Goal: Task Accomplishment & Management: Use online tool/utility

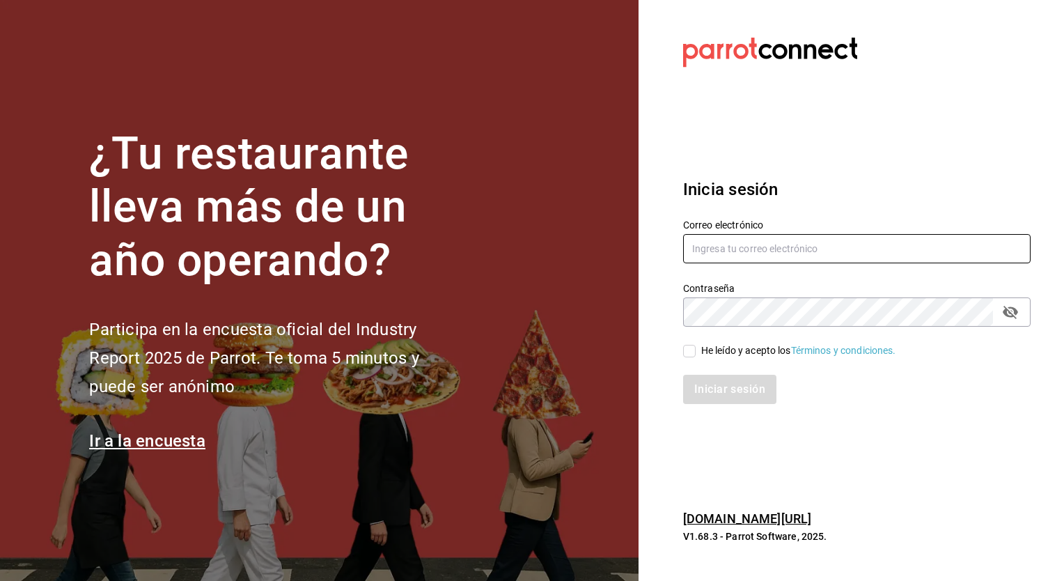
type input "[PERSON_NAME][EMAIL_ADDRESS][PERSON_NAME][DOMAIN_NAME]"
click at [691, 355] on input "He leído y acepto los Términos y condiciones." at bounding box center [689, 351] width 13 height 13
checkbox input "true"
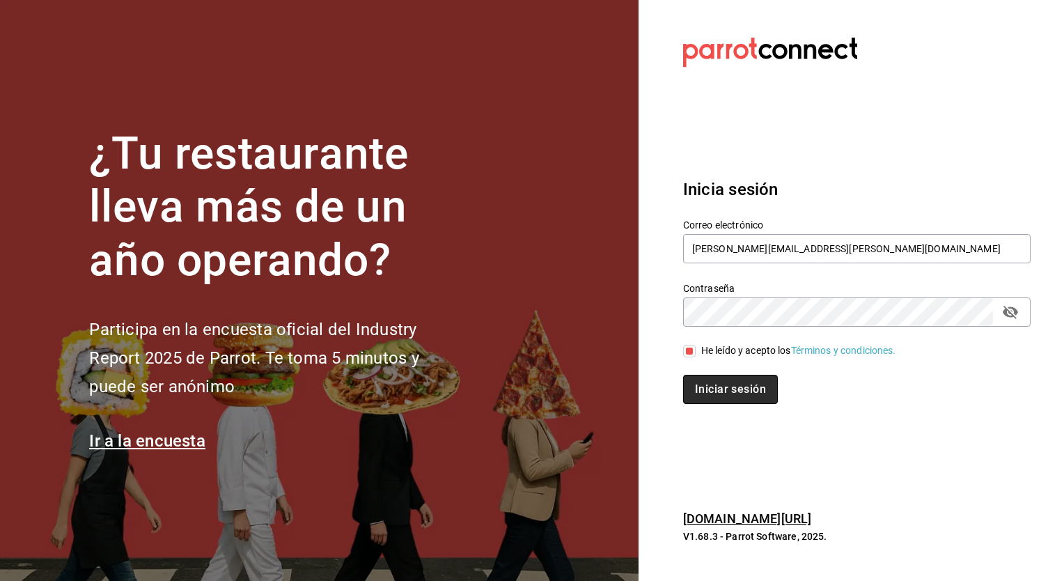
click at [733, 387] on button "Iniciar sesión" at bounding box center [730, 389] width 95 height 29
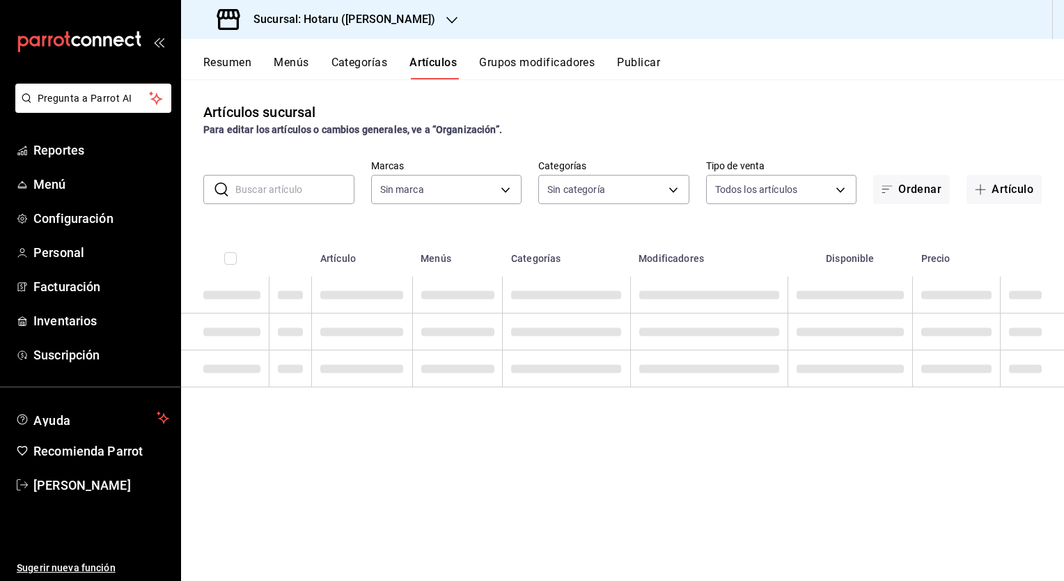
type input "c0b78d51-7925-43e8-b699-c52fb7c6d080,04492c64-33ac-4fe7-8ecc-c444235d9710,37f0f…"
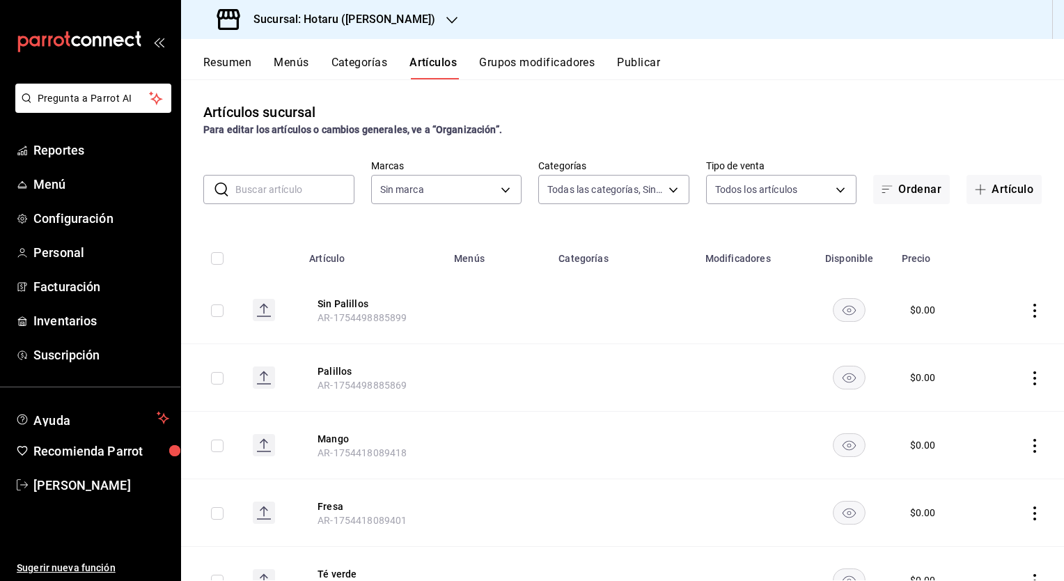
click at [341, 19] on h3 "Sucursal: Hotaru ([PERSON_NAME])" at bounding box center [338, 19] width 193 height 17
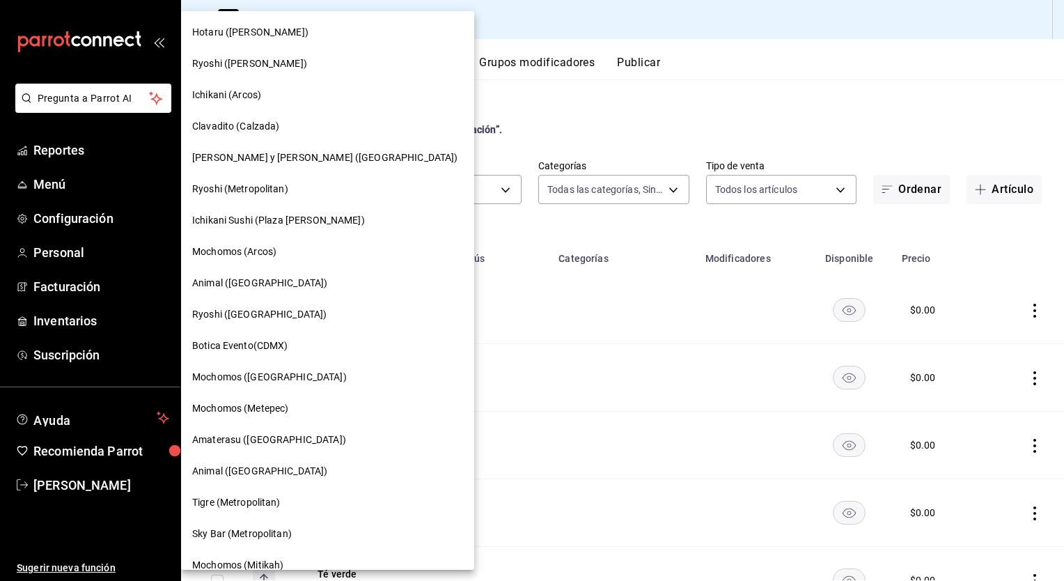
type input "c6f689f8-63fd-49a8-a607-35aea03ac6a9,619c758d-7c36-49c6-a756-e52d453908cb"
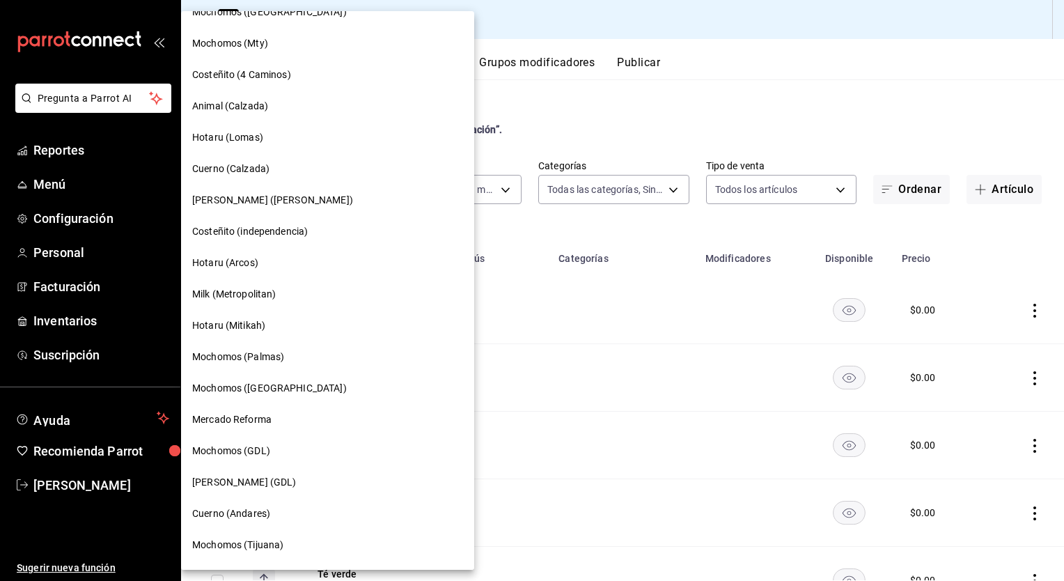
scroll to position [800, 0]
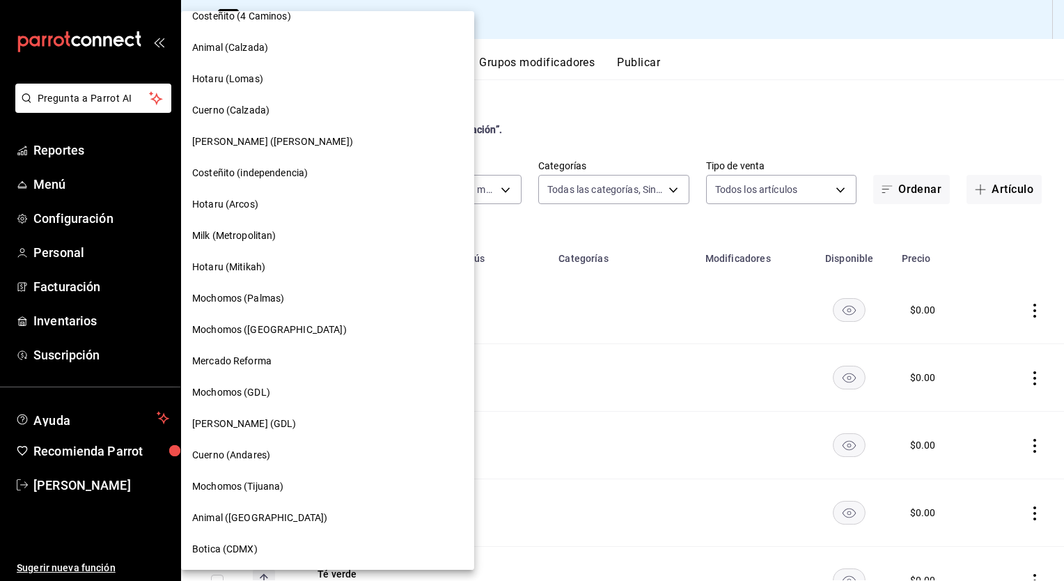
click at [234, 449] on span "Cuerno (Andares)" at bounding box center [231, 455] width 78 height 15
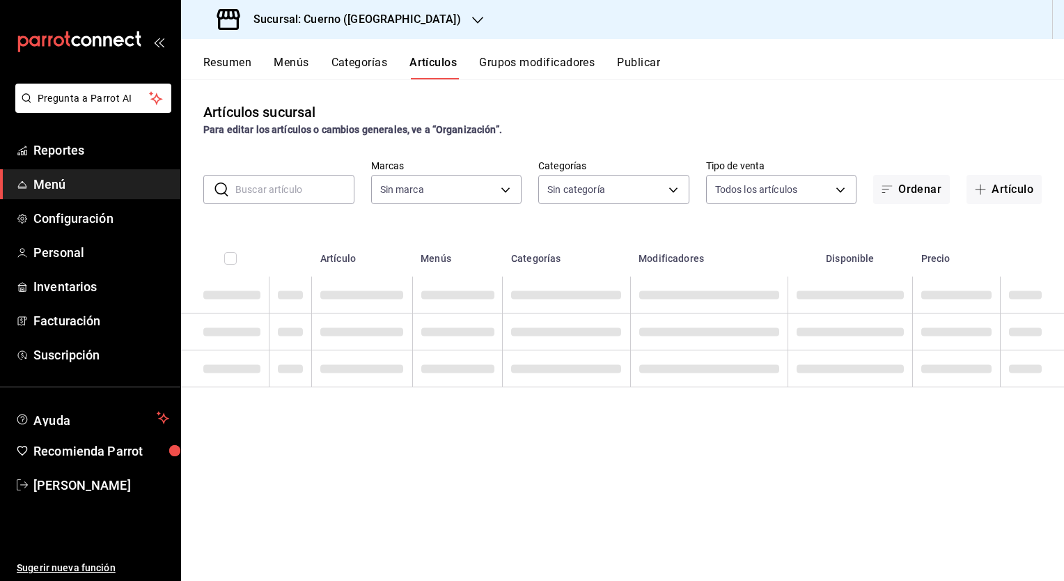
type input "c9e961b9-bc29-480f-a65c-324ff110f526"
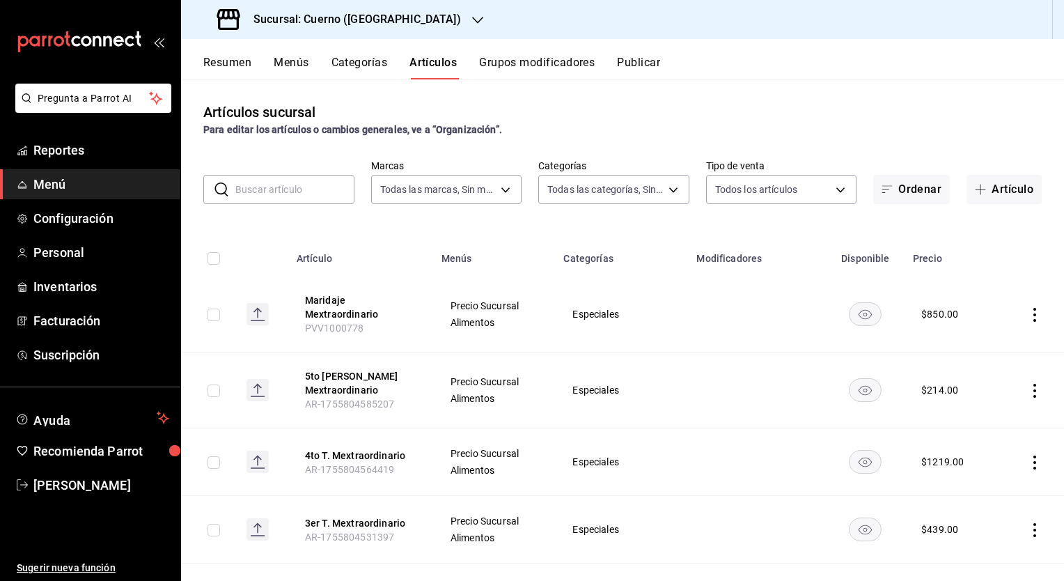
type input "a99b9eb1-d5e4-4ca6-a53e-4c42022e859a,8d843363-7b8b-4002-90a0-c01944697fe5,d20f9…"
click at [297, 190] on input "text" at bounding box center [294, 190] width 119 height 28
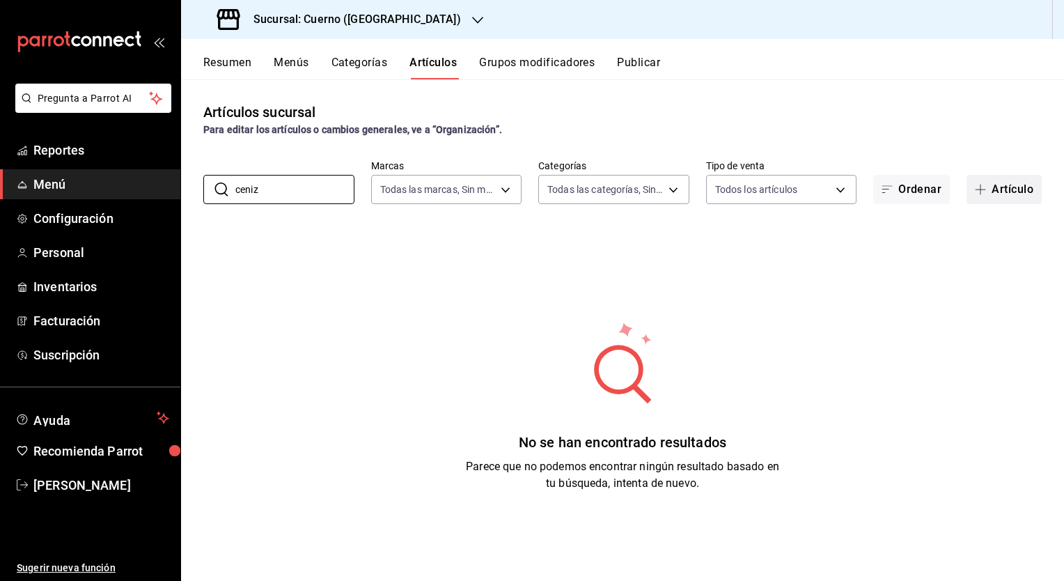
type input "ceniz"
click at [975, 188] on span "button" at bounding box center [983, 189] width 17 height 11
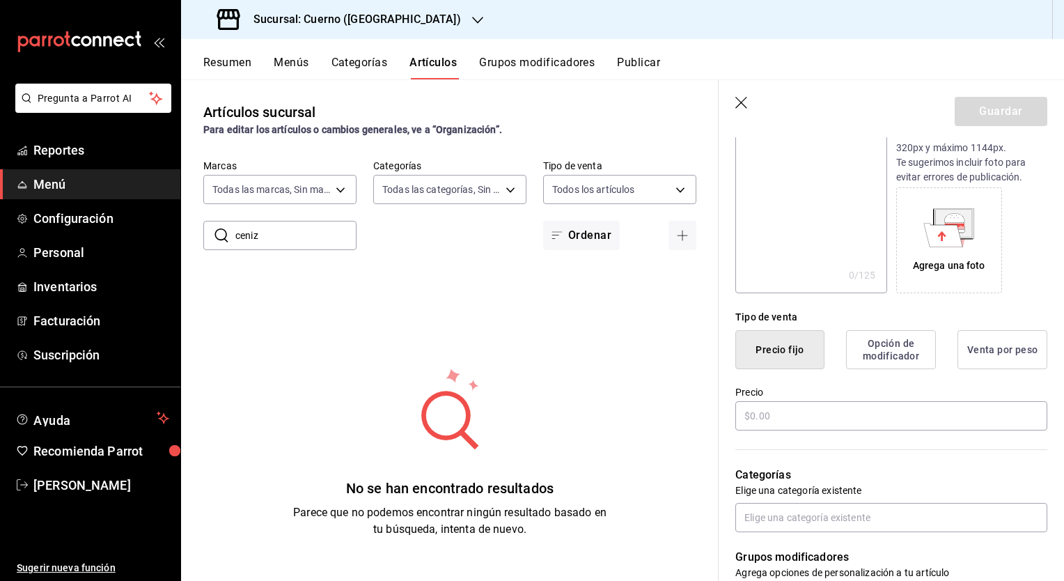
scroll to position [173, 0]
type input "[PERSON_NAME] Copa"
click at [777, 417] on input "text" at bounding box center [892, 415] width 312 height 29
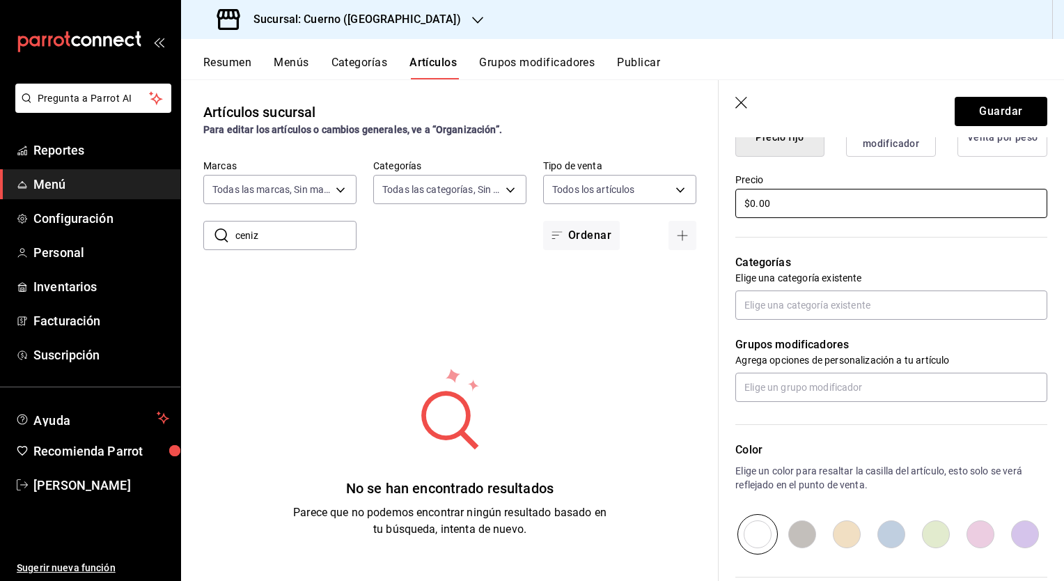
scroll to position [386, 0]
type input "$0.00"
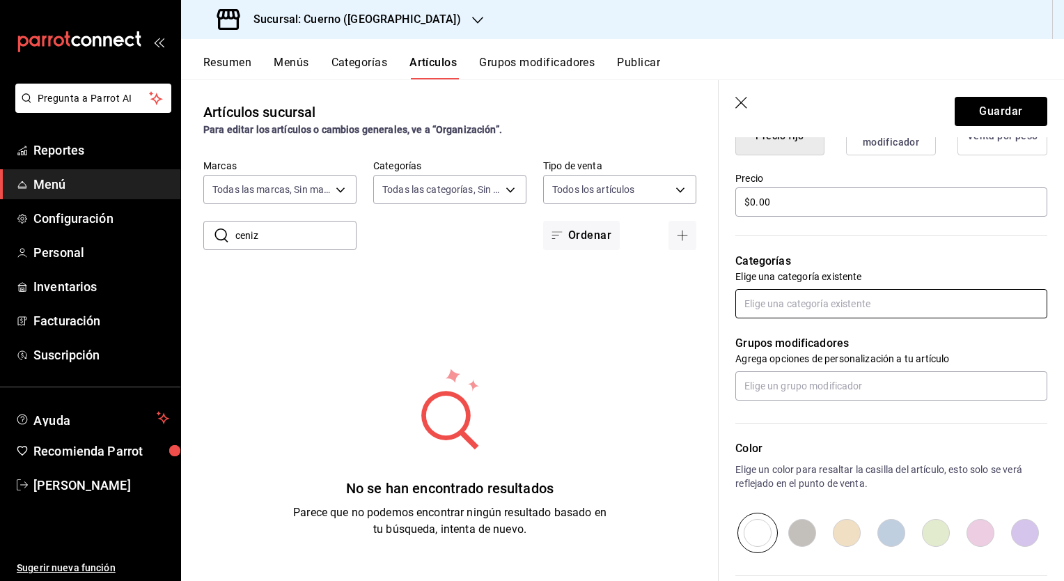
click at [759, 300] on input "text" at bounding box center [892, 303] width 312 height 29
type input "e"
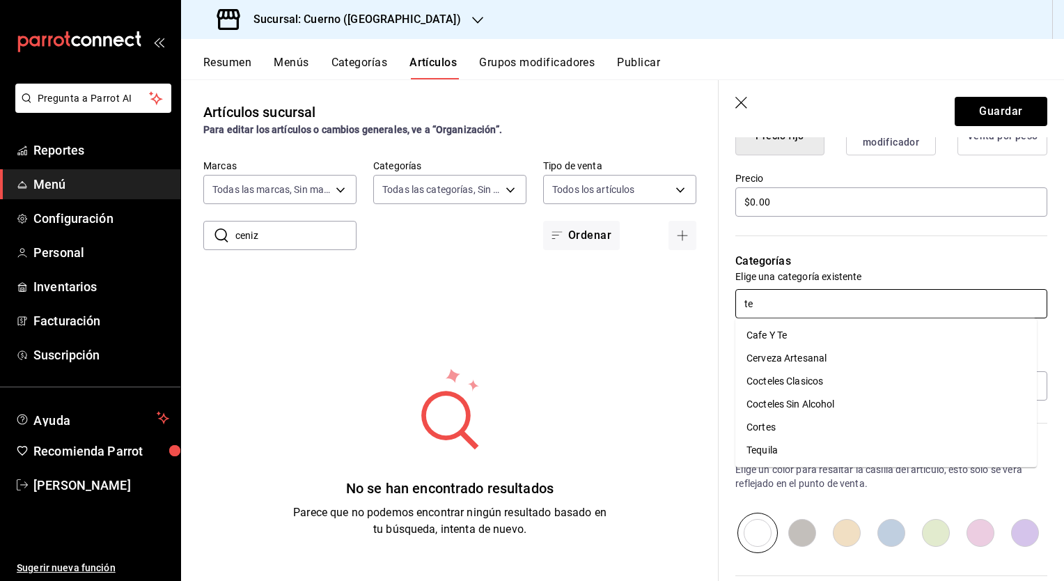
type input "teq"
click at [770, 330] on li "Tequila" at bounding box center [887, 335] width 302 height 23
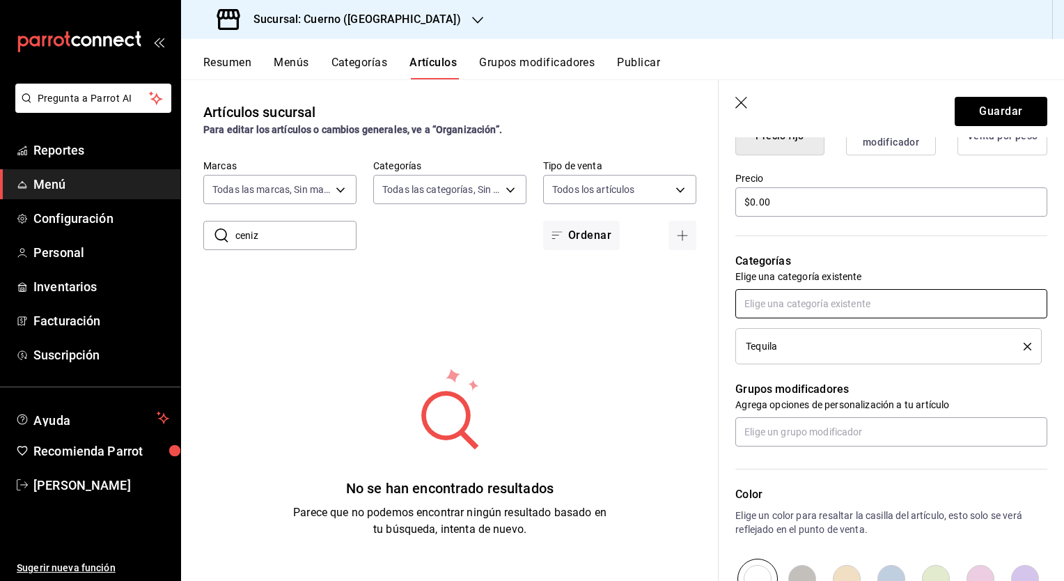
scroll to position [577, 0]
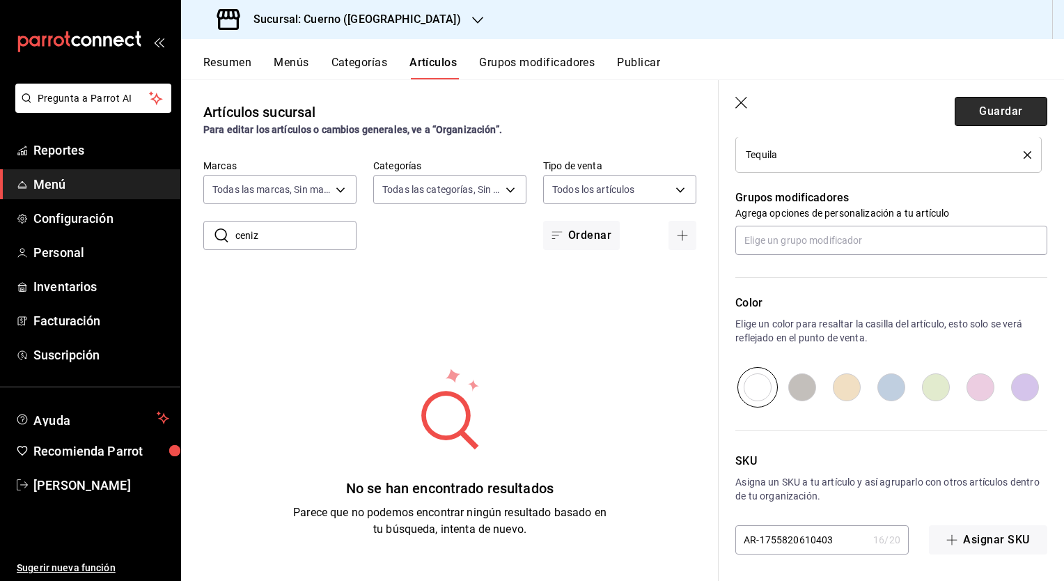
click at [987, 118] on button "Guardar" at bounding box center [1001, 111] width 93 height 29
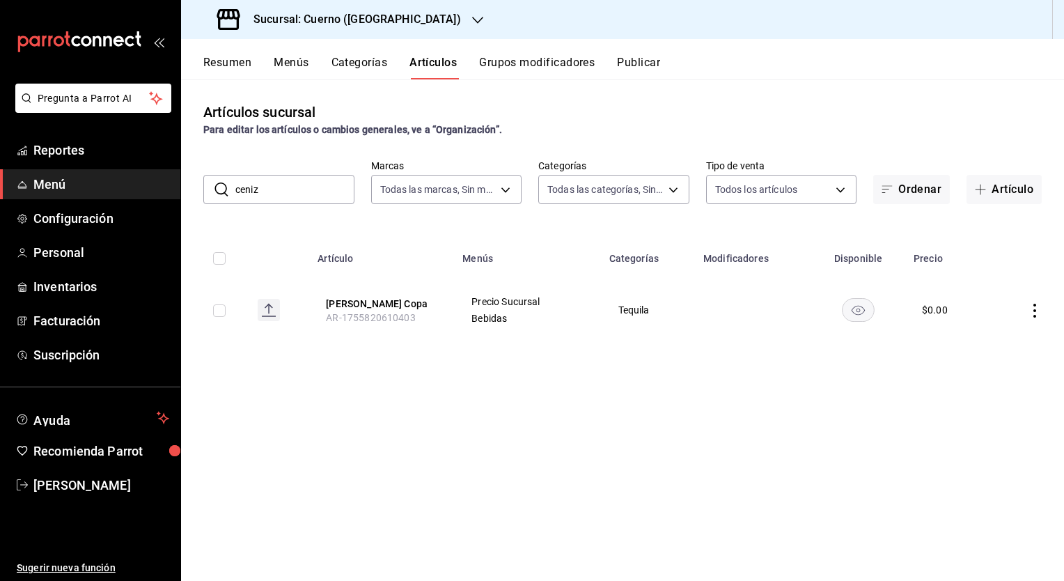
click at [631, 62] on button "Publicar" at bounding box center [638, 68] width 43 height 24
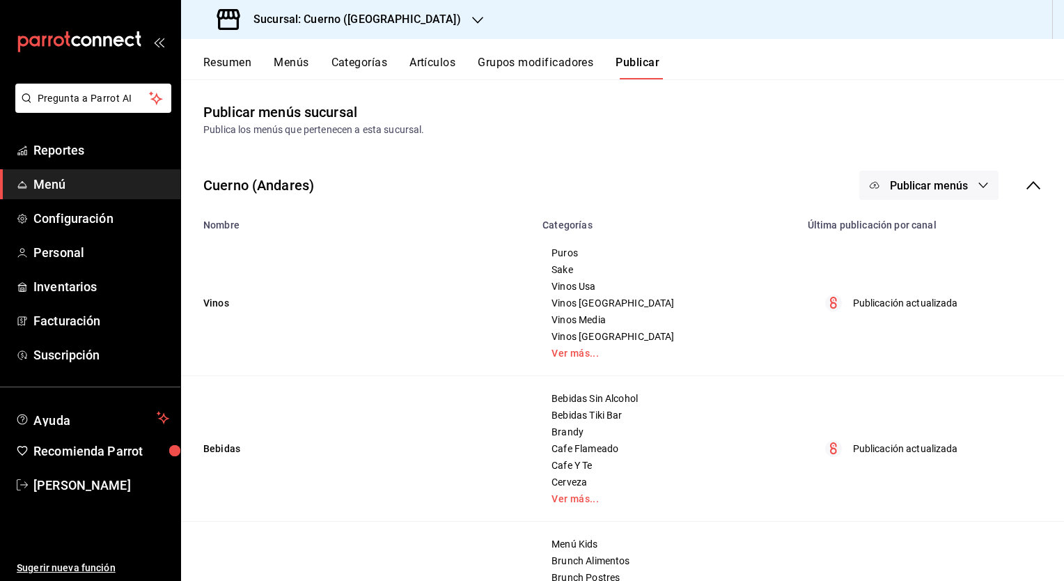
click at [870, 185] on button "Publicar menús" at bounding box center [929, 185] width 139 height 29
click at [903, 227] on div at bounding box center [886, 230] width 39 height 22
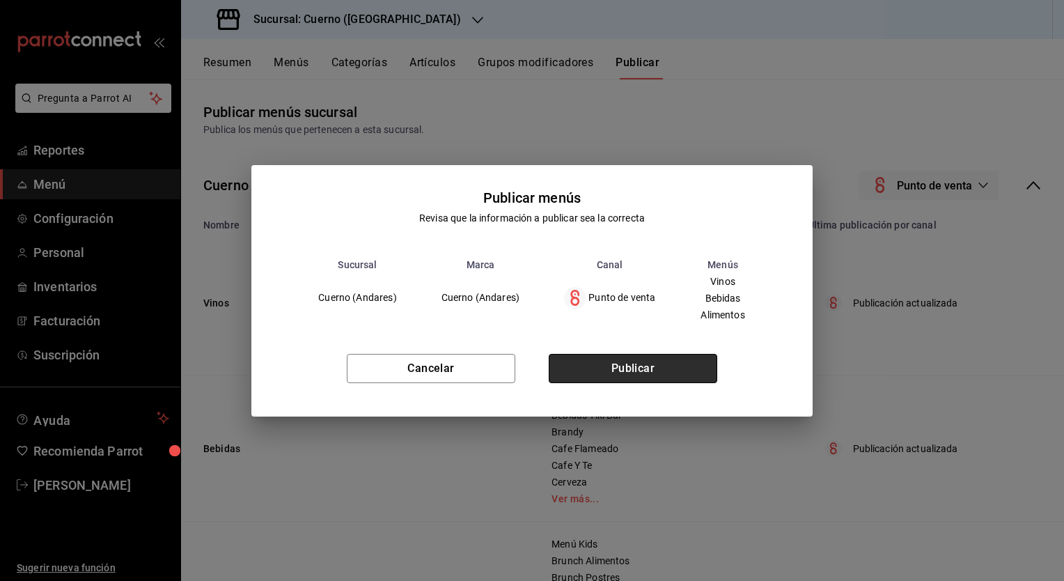
click at [600, 366] on button "Publicar" at bounding box center [633, 368] width 169 height 29
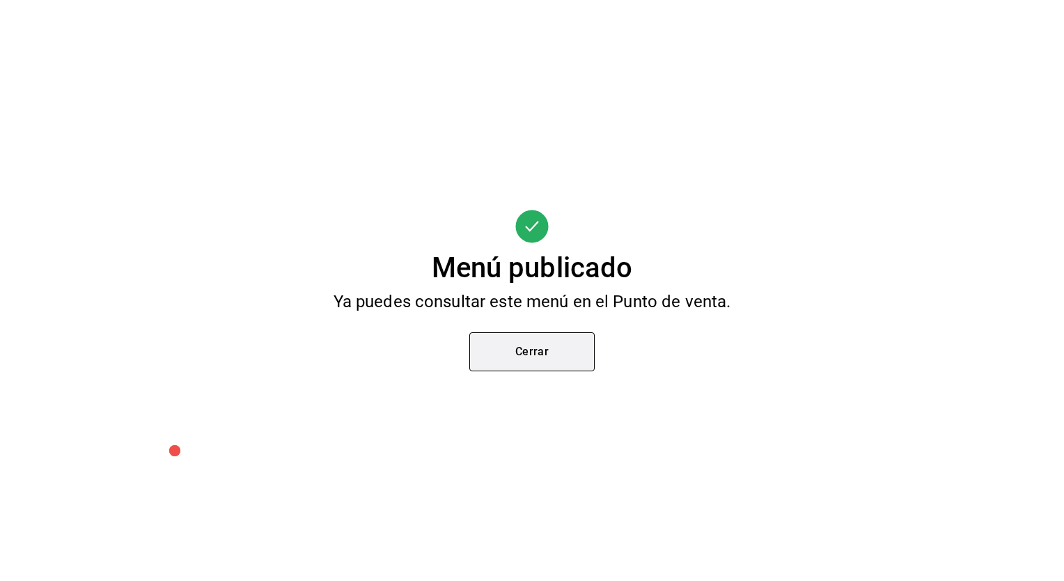
click at [515, 352] on button "Cerrar" at bounding box center [531, 351] width 125 height 39
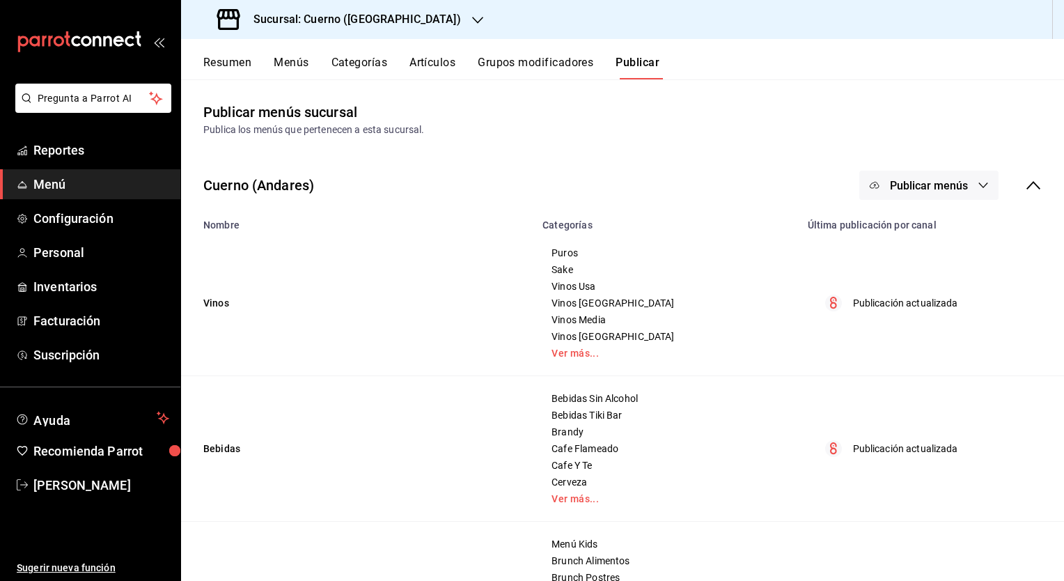
click at [421, 63] on button "Artículos" at bounding box center [433, 68] width 46 height 24
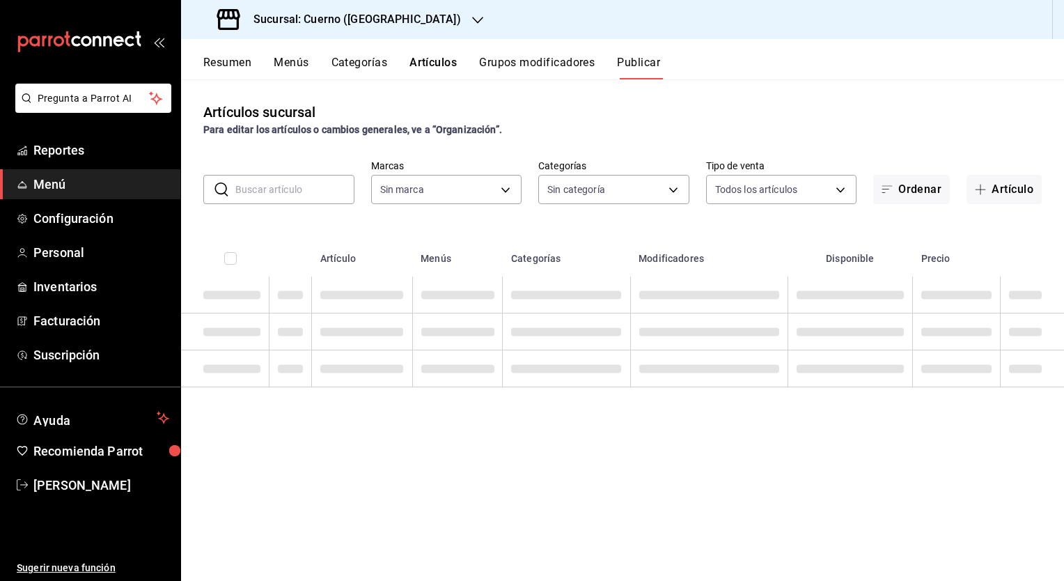
type input "c9e961b9-bc29-480f-a65c-324ff110f526"
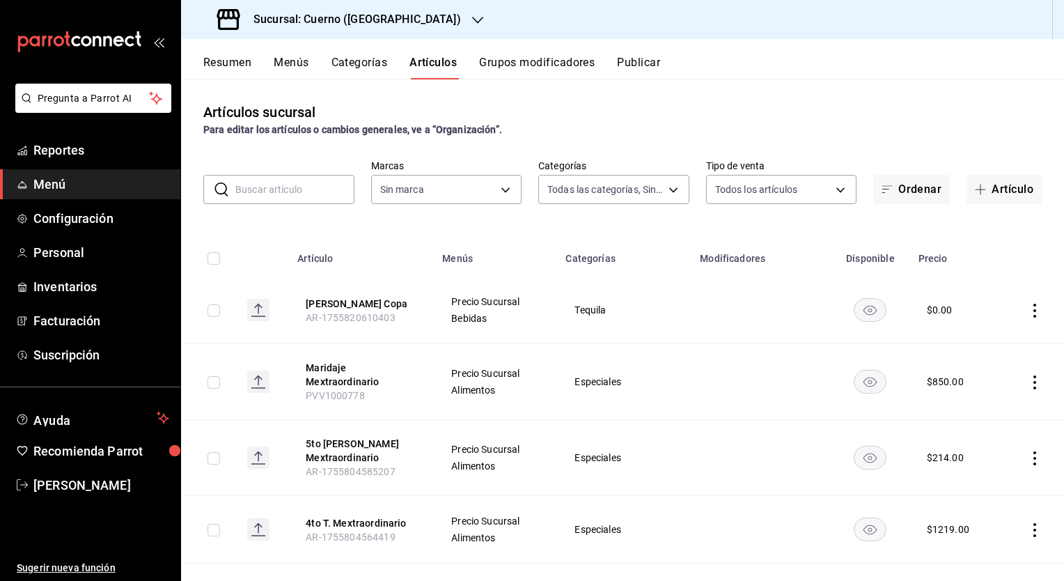
type input "a99b9eb1-d5e4-4ca6-a53e-4c42022e859a,8d843363-7b8b-4002-90a0-c01944697fe5,d20f9…"
type input "c9e961b9-bc29-480f-a65c-324ff110f526"
click at [379, 300] on button "[PERSON_NAME] Copa" at bounding box center [361, 304] width 111 height 14
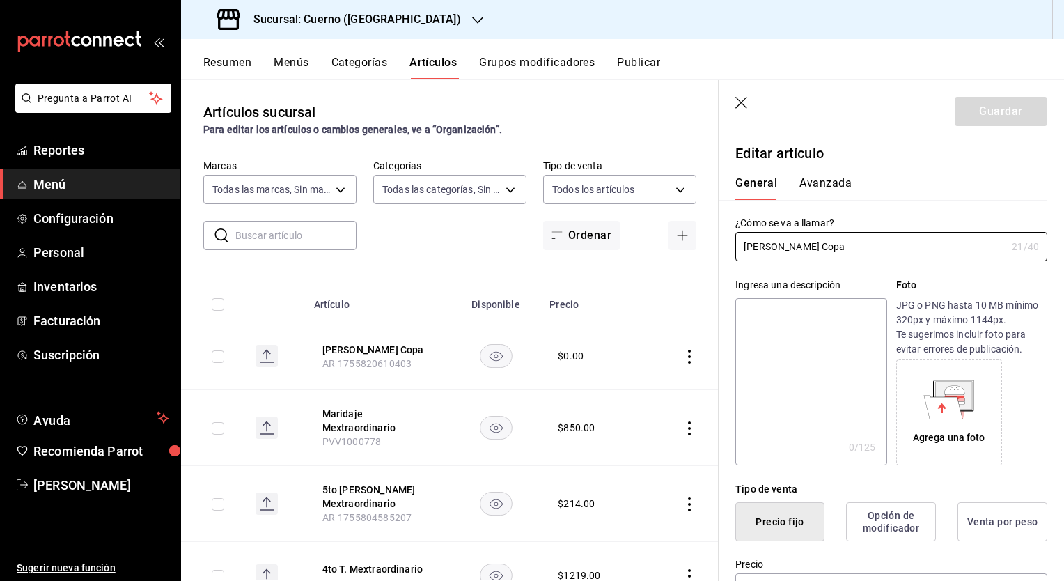
type input "$0.00"
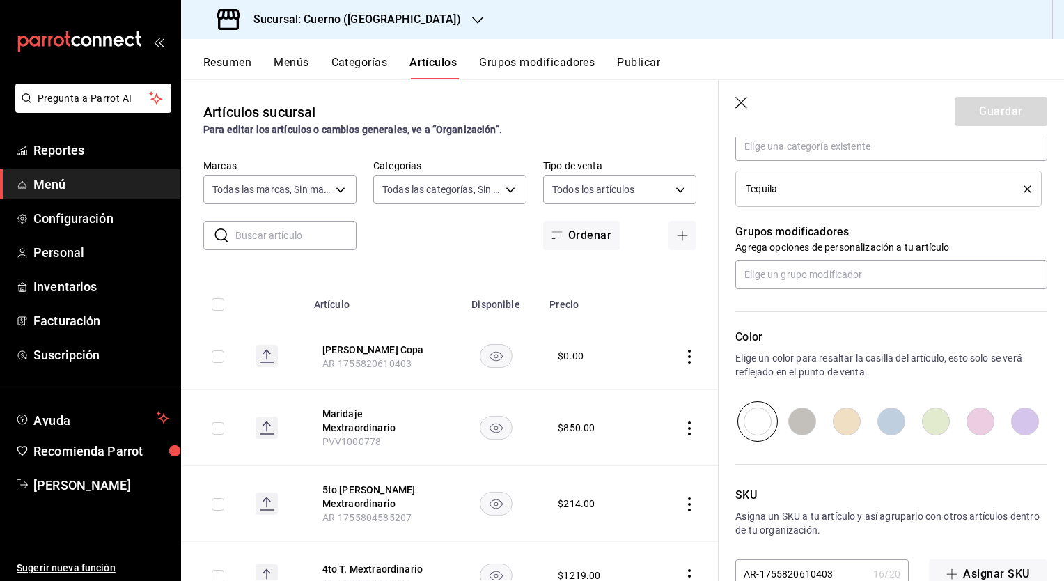
scroll to position [577, 0]
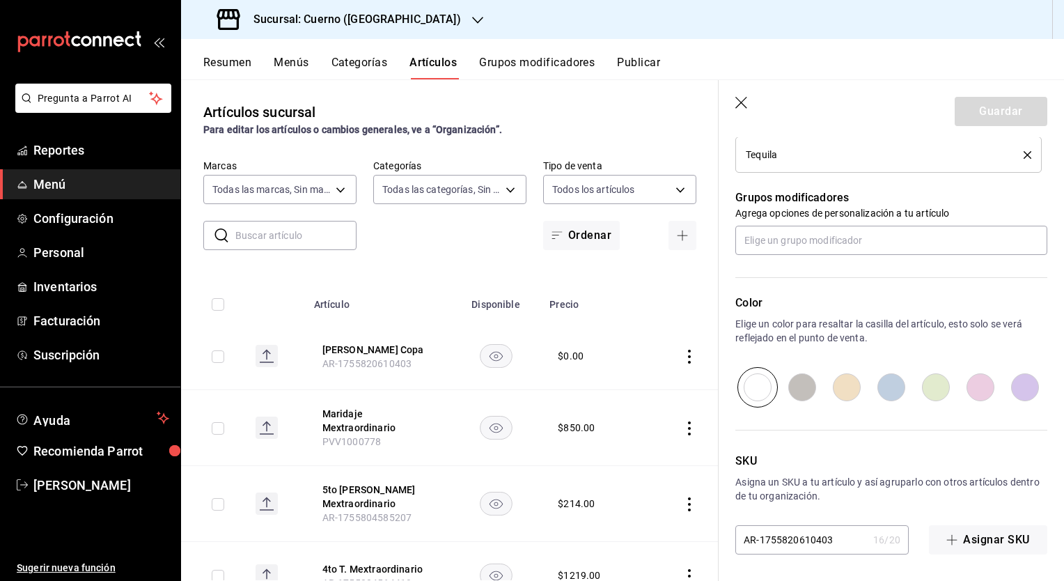
click at [838, 538] on input "AR-1755820610403" at bounding box center [802, 540] width 132 height 28
paste input "PVB1002139"
type input "PVB1002139"
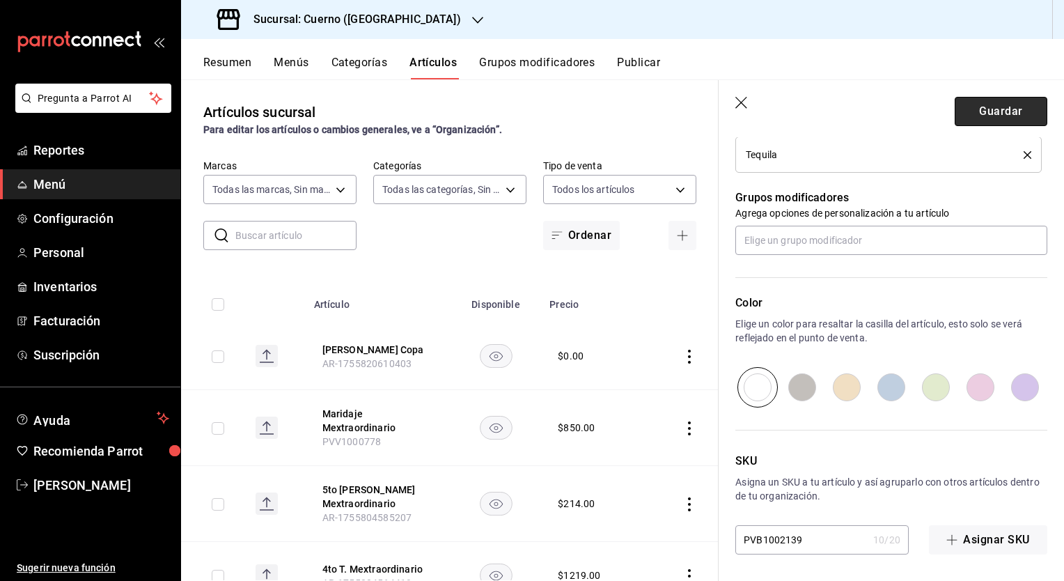
click at [963, 110] on button "Guardar" at bounding box center [1001, 111] width 93 height 29
